Goal: Navigation & Orientation: Find specific page/section

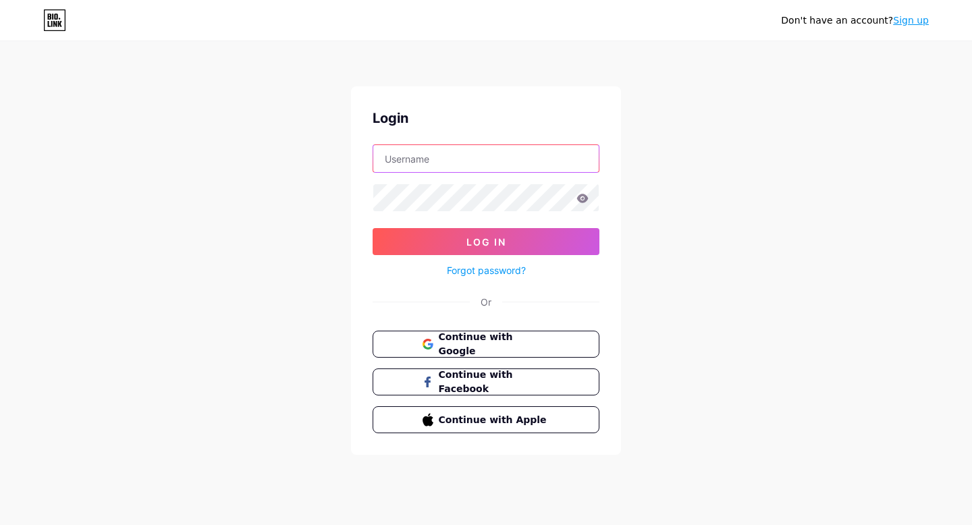
type input "[EMAIL_ADDRESS][DOMAIN_NAME]"
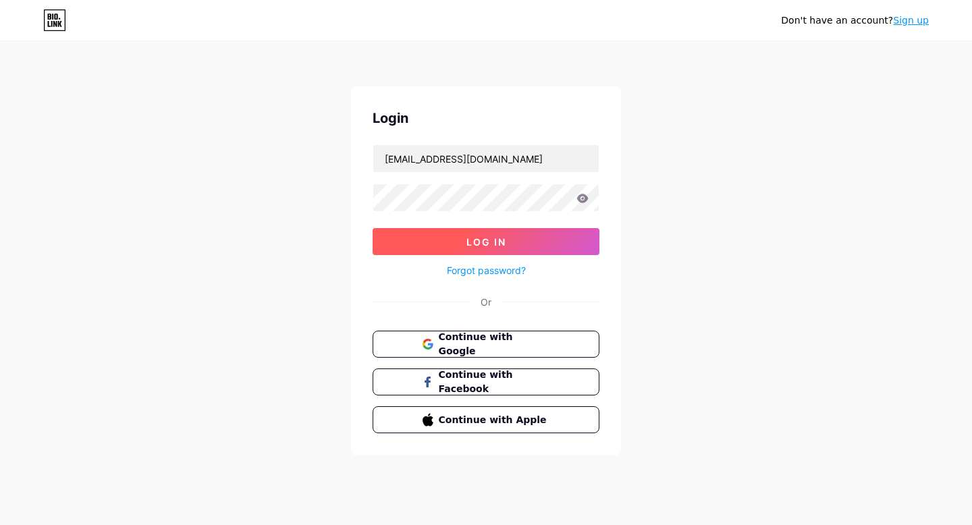
click at [551, 235] on button "Log In" at bounding box center [485, 241] width 227 height 27
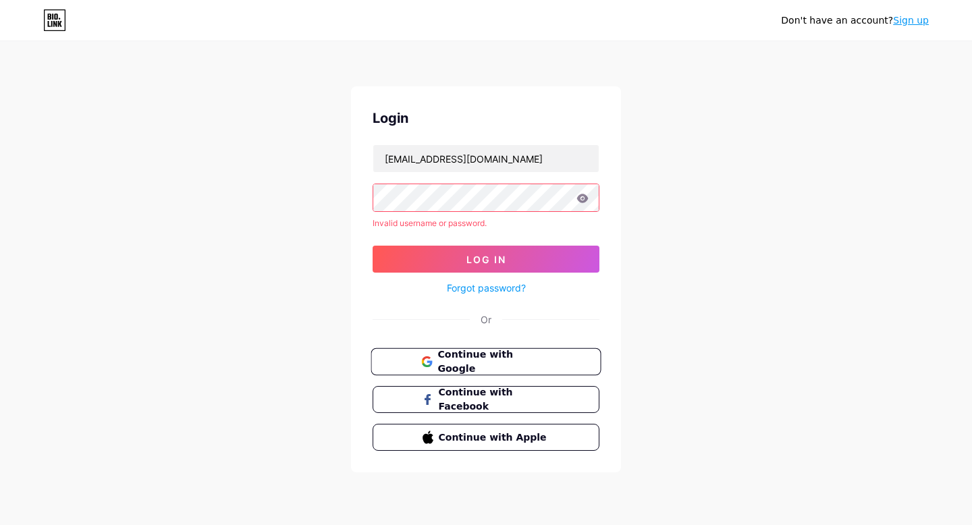
click at [500, 353] on span "Continue with Google" at bounding box center [493, 361] width 113 height 29
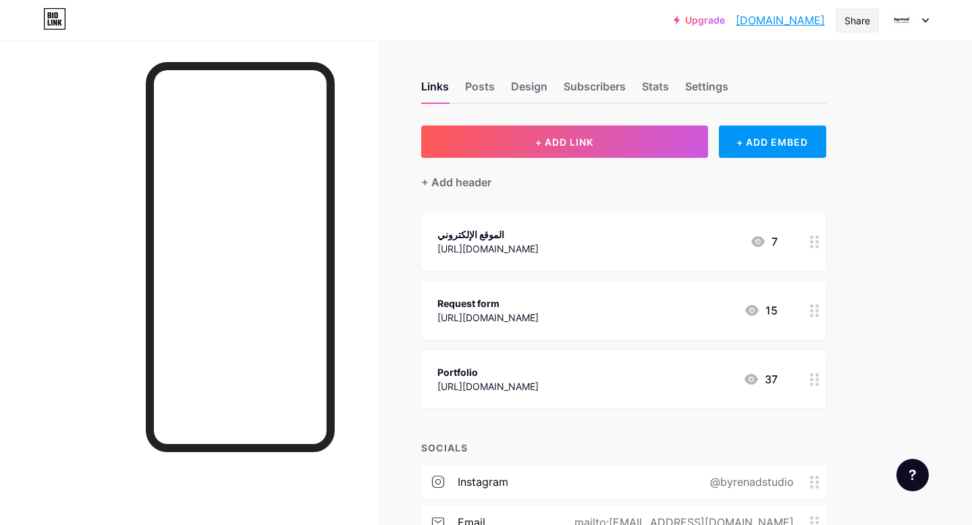
click at [868, 22] on div "Share" at bounding box center [857, 20] width 26 height 14
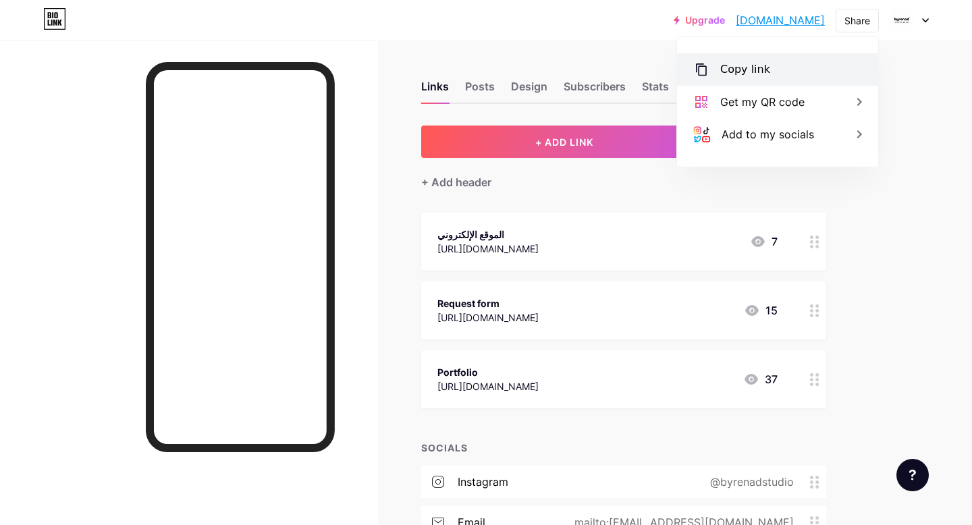
click at [798, 69] on div "Copy link" at bounding box center [777, 69] width 201 height 32
click at [719, 70] on div "Copy link" at bounding box center [777, 69] width 201 height 32
click at [727, 76] on div "Copy link" at bounding box center [745, 69] width 50 height 16
